Goal: Information Seeking & Learning: Learn about a topic

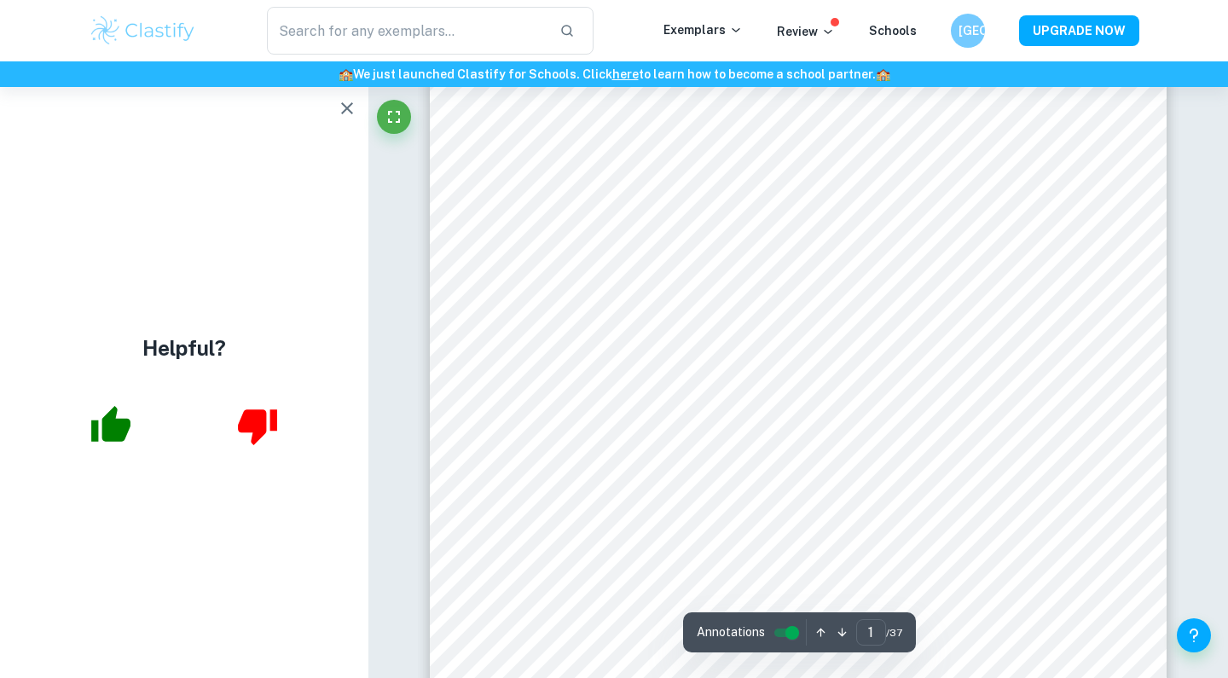
scroll to position [113, 0]
click at [393, 117] on icon "Fullscreen" at bounding box center [394, 117] width 20 height 20
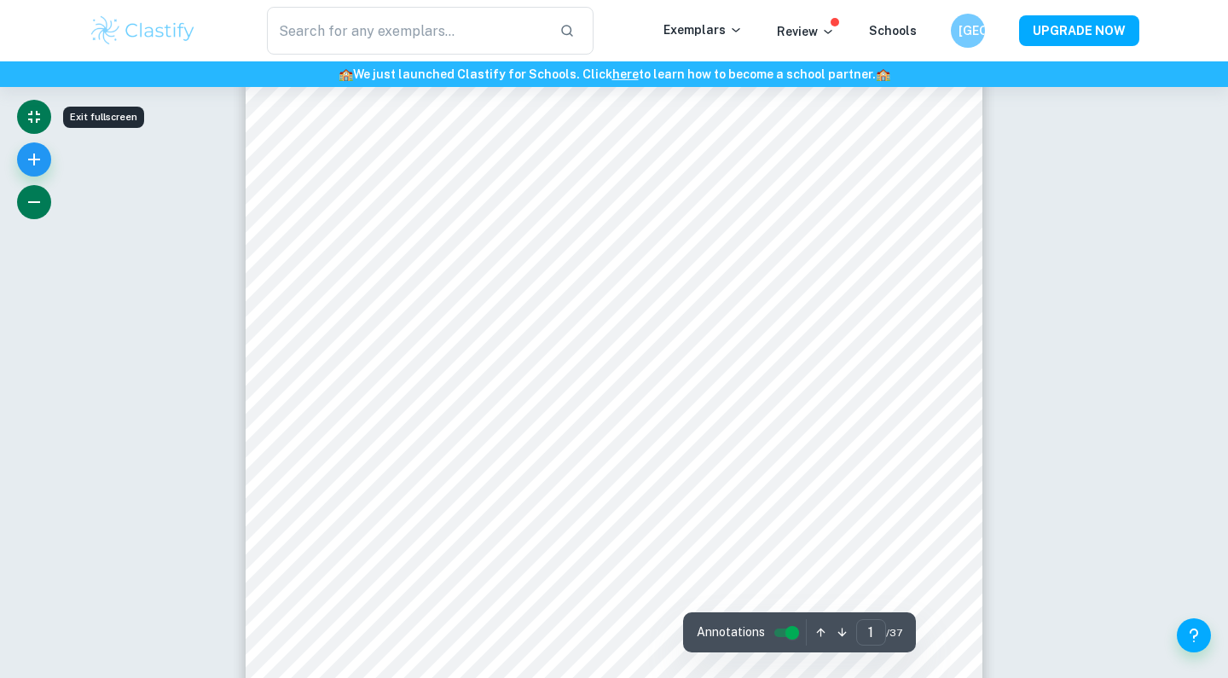
click at [36, 194] on icon "button" at bounding box center [34, 202] width 20 height 20
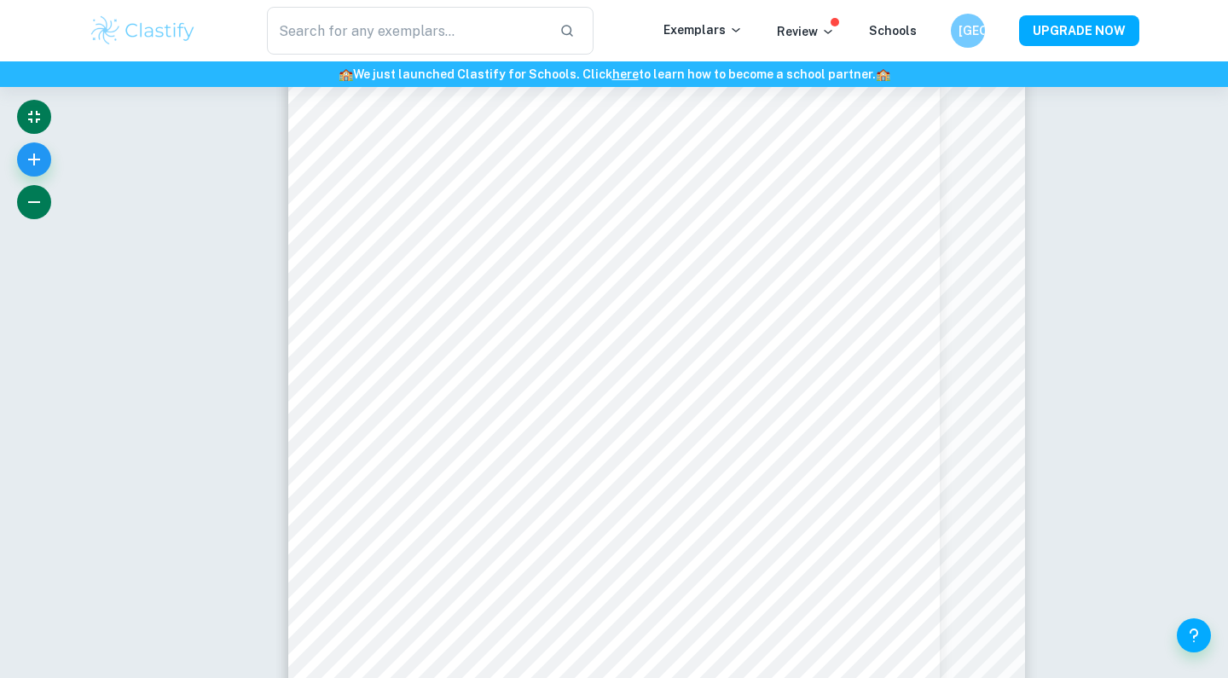
click at [36, 194] on icon "button" at bounding box center [34, 202] width 20 height 20
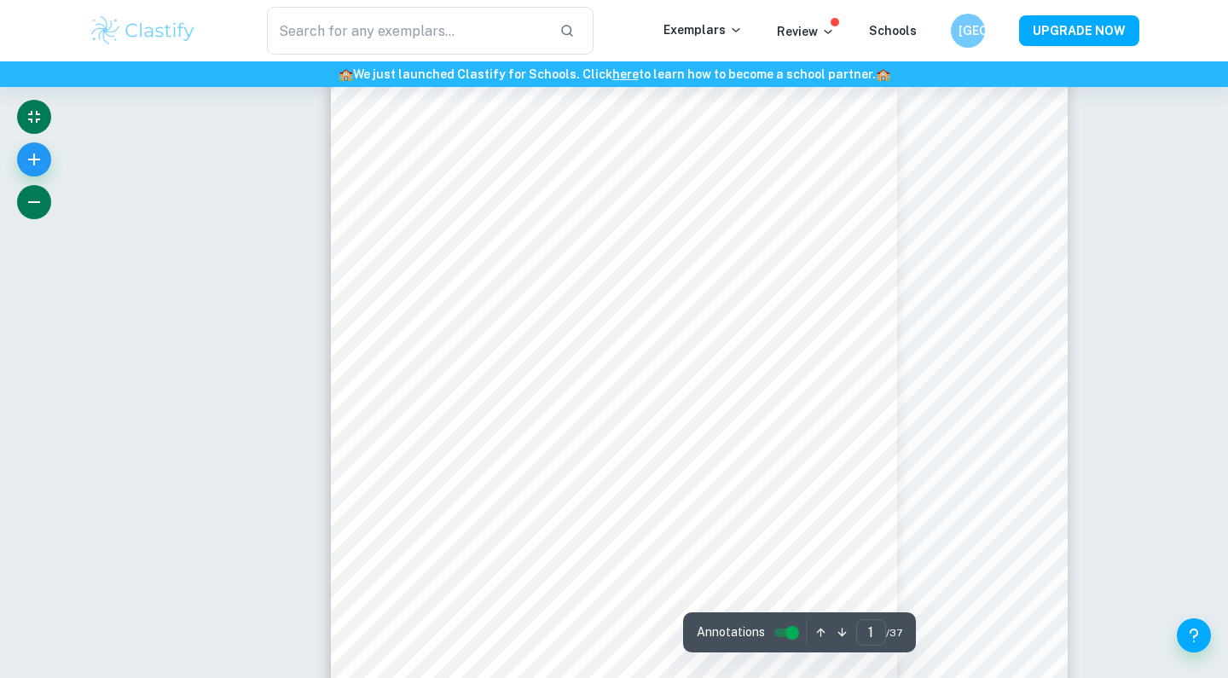
scroll to position [68, 0]
click at [45, 202] on button "button" at bounding box center [34, 202] width 34 height 34
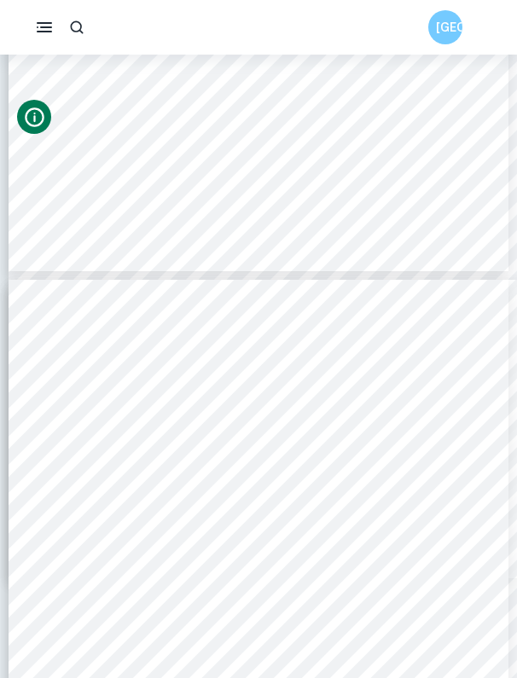
scroll to position [1922, 0]
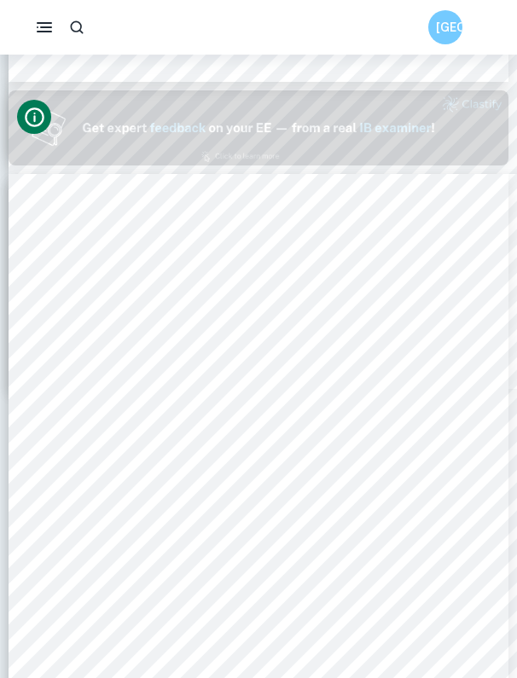
type input "1"
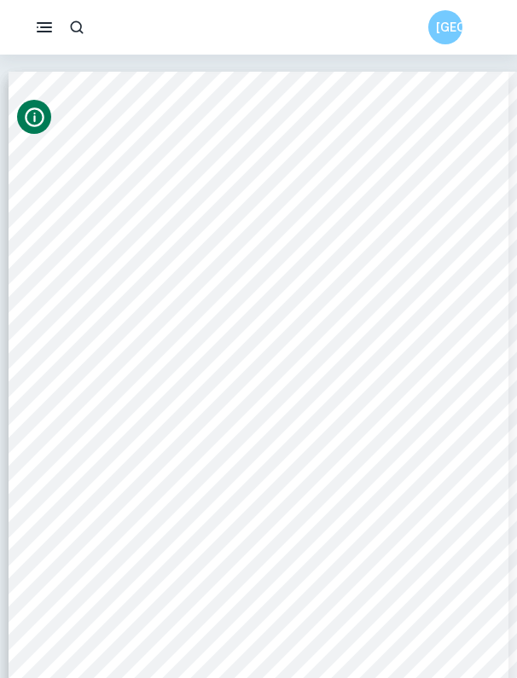
scroll to position [0, 0]
click at [49, 14] on button "button" at bounding box center [44, 27] width 34 height 34
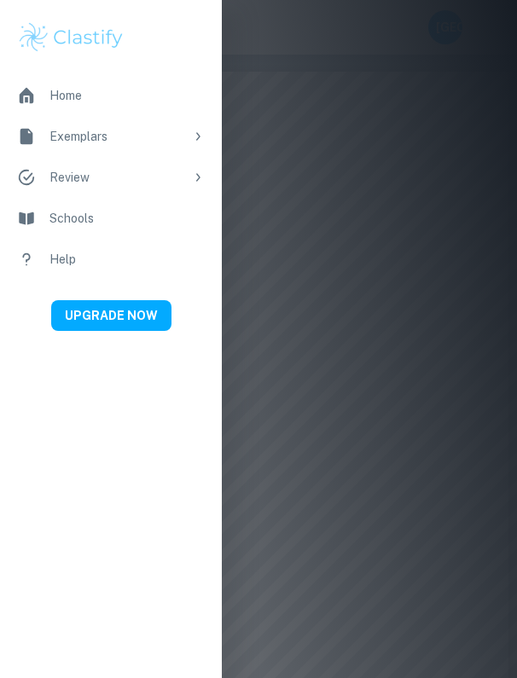
click at [272, 90] on div at bounding box center [258, 339] width 517 height 678
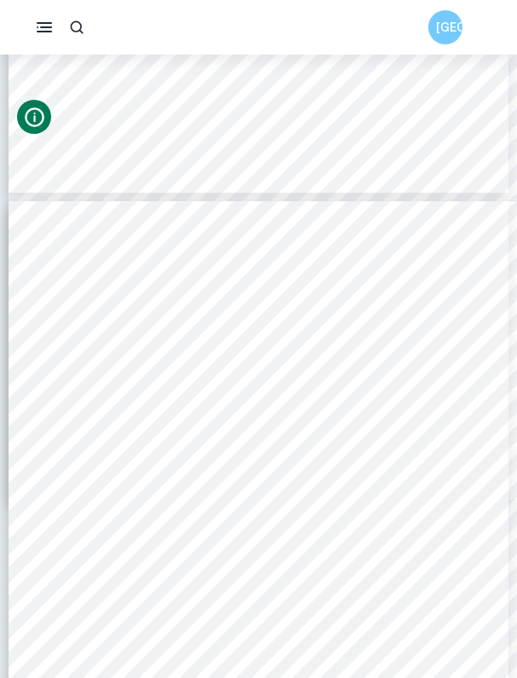
scroll to position [2070, 0]
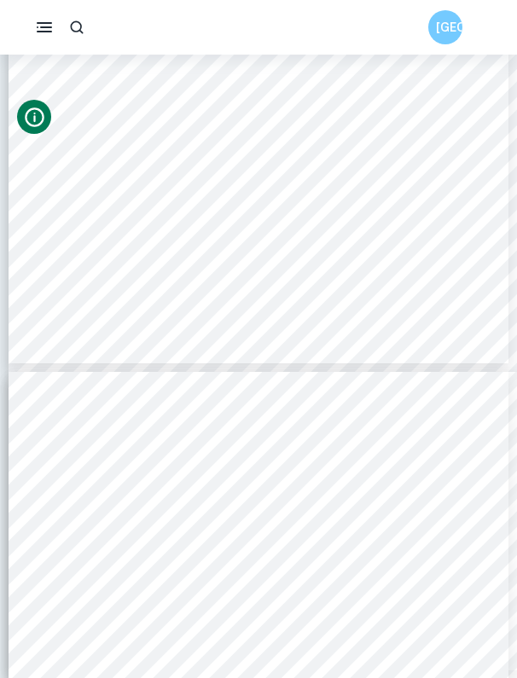
type input "3"
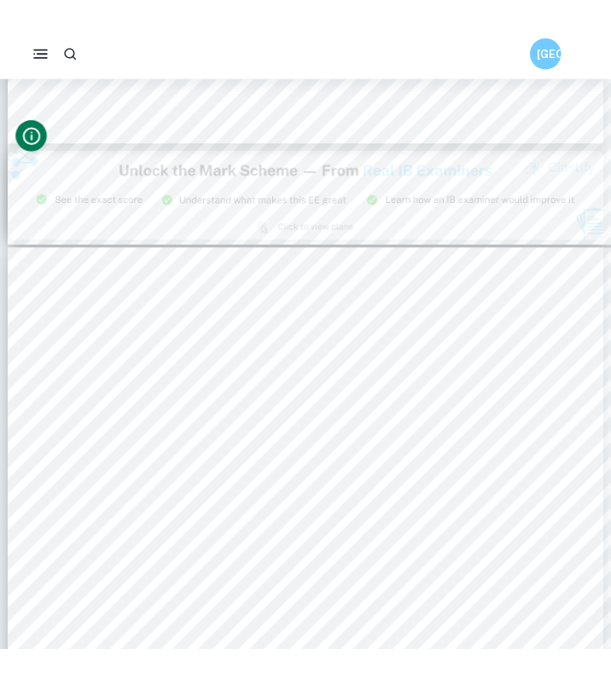
scroll to position [1823, 0]
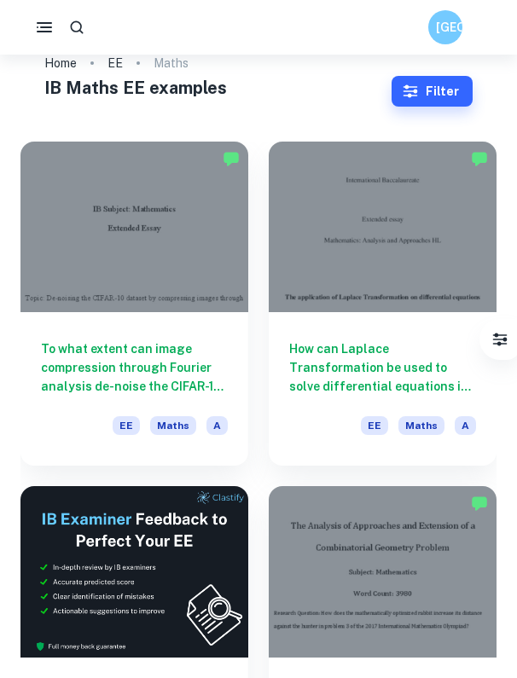
scroll to position [38, 0]
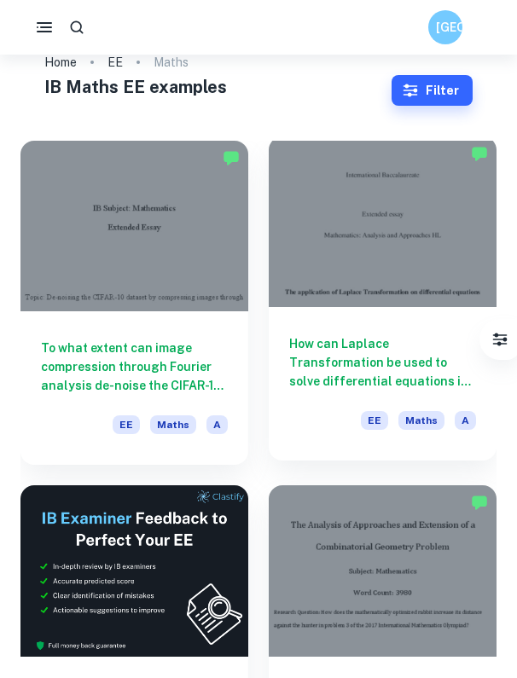
click at [367, 223] on div at bounding box center [383, 221] width 228 height 171
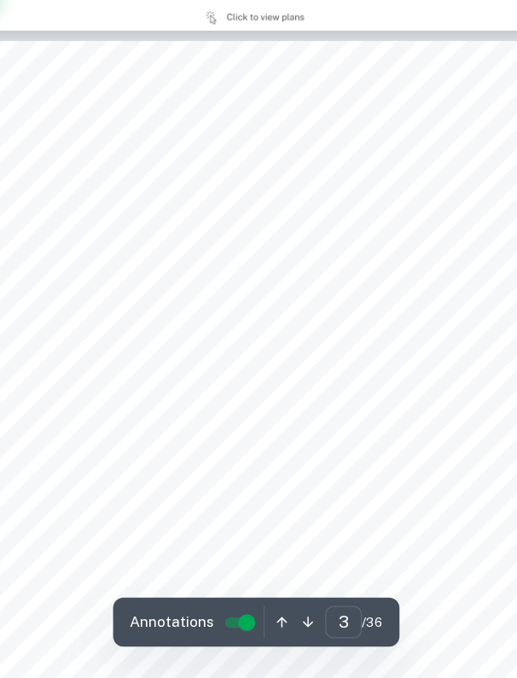
scroll to position [1513, 0]
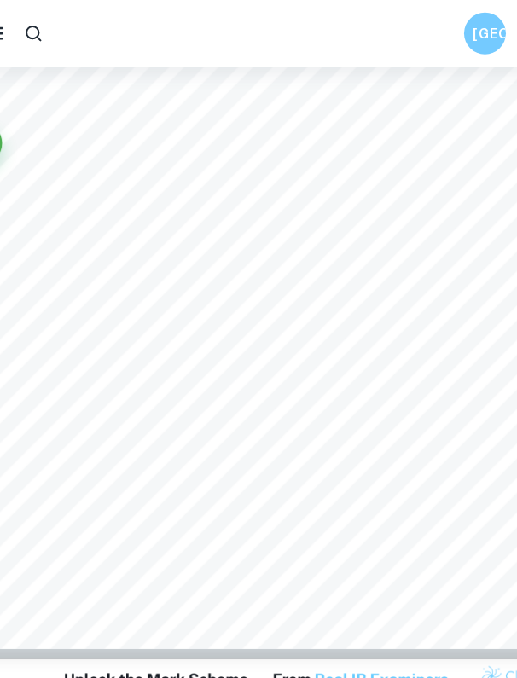
type input "1"
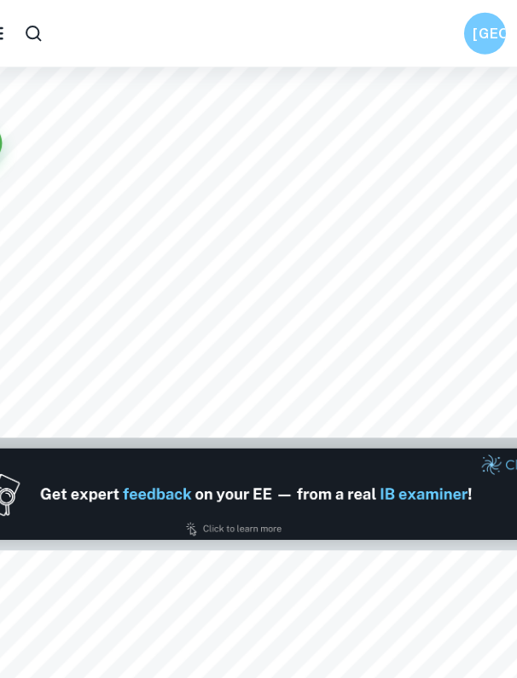
scroll to position [218, 0]
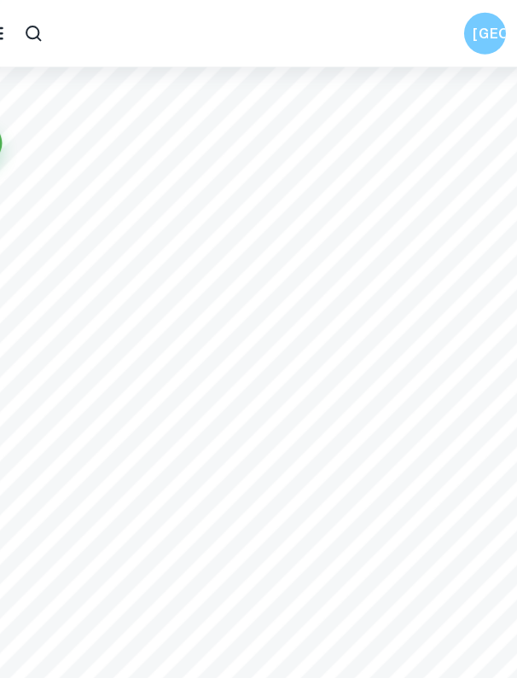
scroll to position [38, 0]
